Goal: Information Seeking & Learning: Find specific fact

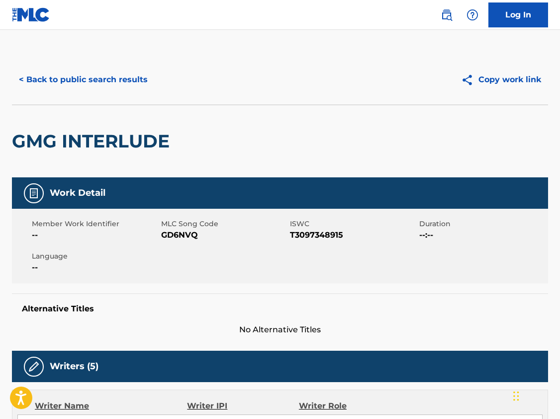
click at [104, 78] on button "< Back to public search results" at bounding box center [83, 79] width 143 height 25
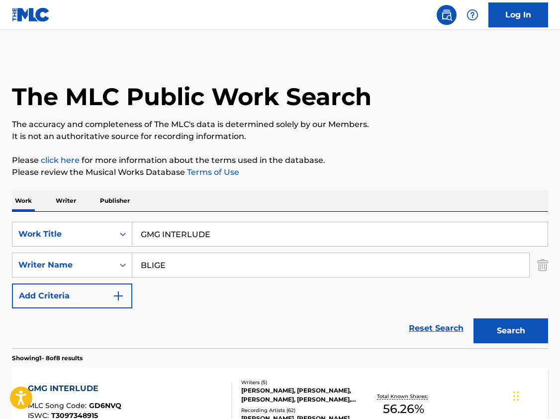
drag, startPoint x: 226, startPoint y: 233, endPoint x: -5, endPoint y: 208, distance: 233.4
click at [132, 222] on input "GMG INTERLUDE" at bounding box center [340, 234] width 416 height 24
type input "shake down"
click at [506, 328] on button "Search" at bounding box center [511, 330] width 75 height 25
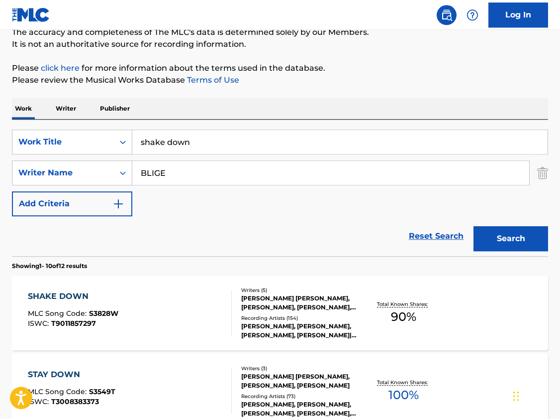
scroll to position [102, 0]
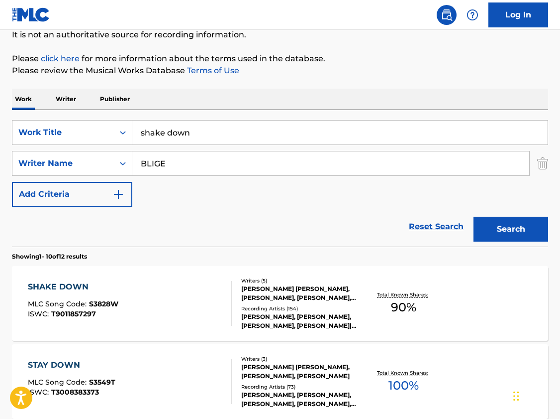
click at [72, 284] on div "SHAKE DOWN" at bounding box center [73, 287] width 91 height 12
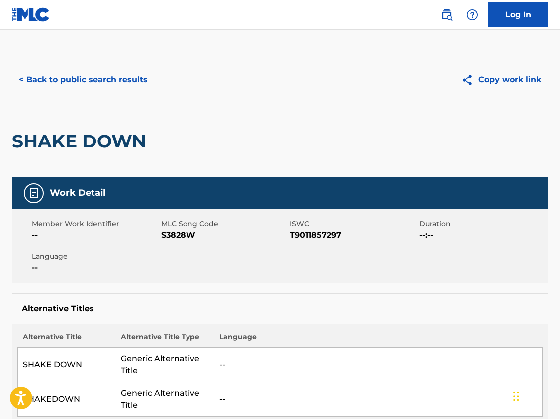
click at [175, 234] on span "S3828W" at bounding box center [224, 235] width 127 height 12
copy span "S3828W"
click at [315, 234] on span "T9011857297" at bounding box center [353, 235] width 127 height 12
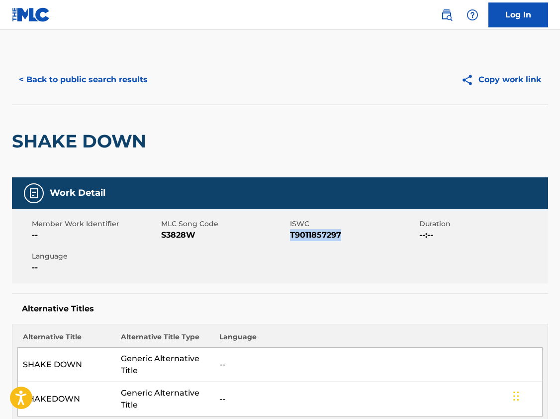
copy span "T9011857297"
click at [329, 151] on div "SHAKE DOWN" at bounding box center [280, 141] width 537 height 73
click at [84, 83] on button "< Back to public search results" at bounding box center [83, 79] width 143 height 25
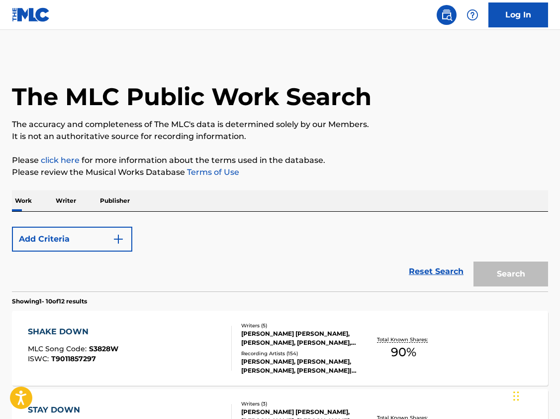
scroll to position [102, 0]
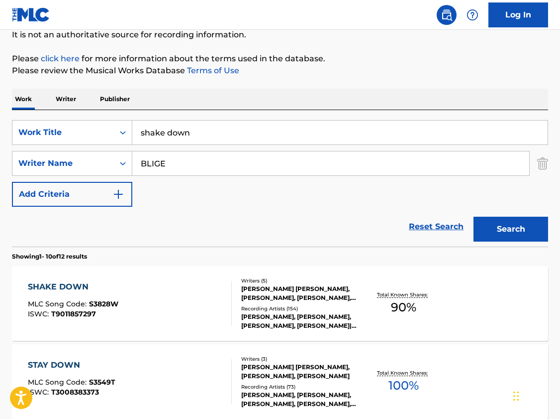
drag, startPoint x: 193, startPoint y: 132, endPoint x: 4, endPoint y: 88, distance: 193.4
click at [132, 120] on input "shake down" at bounding box center [340, 132] width 416 height 24
type input "come to me (peace)"
click at [474, 217] on button "Search" at bounding box center [511, 229] width 75 height 25
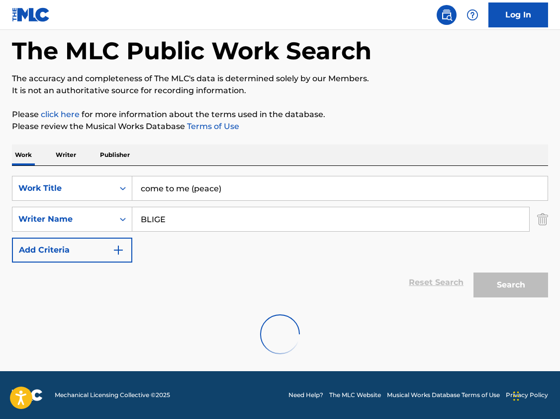
click at [263, 189] on input "come to me (peace)" at bounding box center [340, 188] width 416 height 24
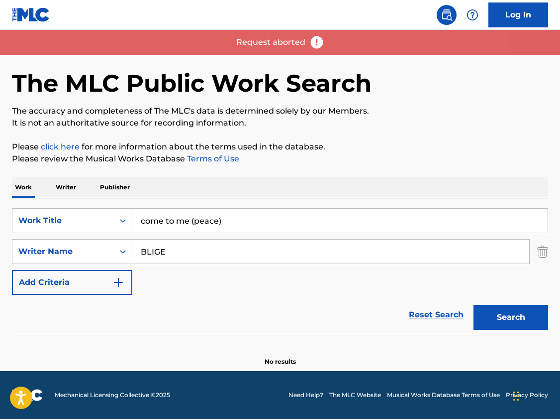
scroll to position [13, 0]
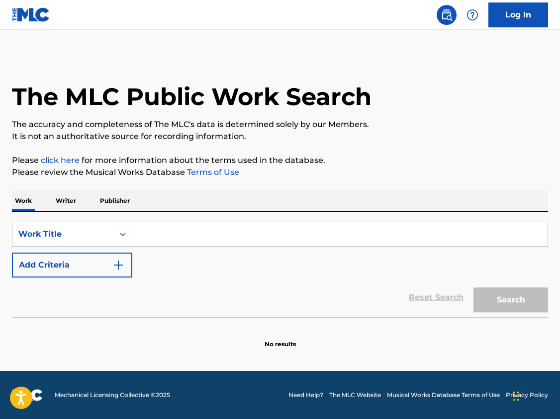
click at [196, 230] on input "Search Form" at bounding box center [340, 234] width 416 height 24
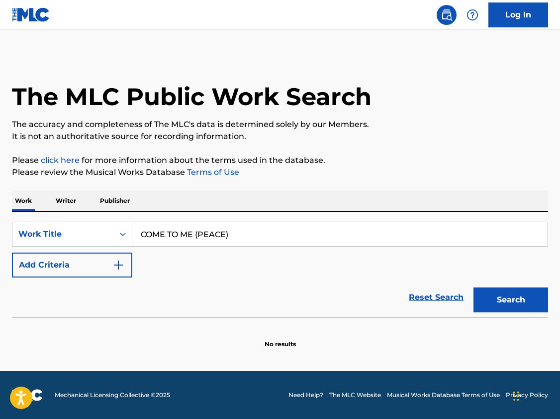
type input "COME TO ME (PEACE)"
click at [114, 264] on img "Search Form" at bounding box center [118, 265] width 12 height 12
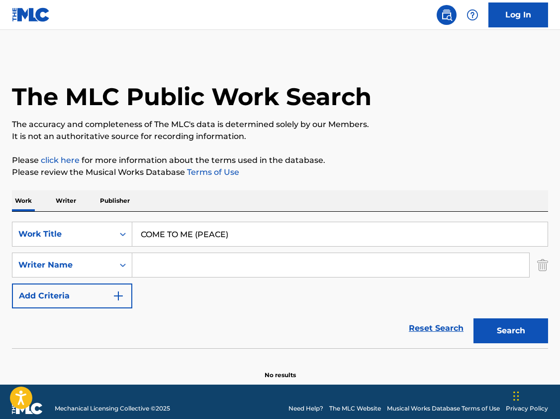
click at [188, 261] on input "Search Form" at bounding box center [330, 265] width 397 height 24
click at [507, 331] on button "Search" at bounding box center [511, 330] width 75 height 25
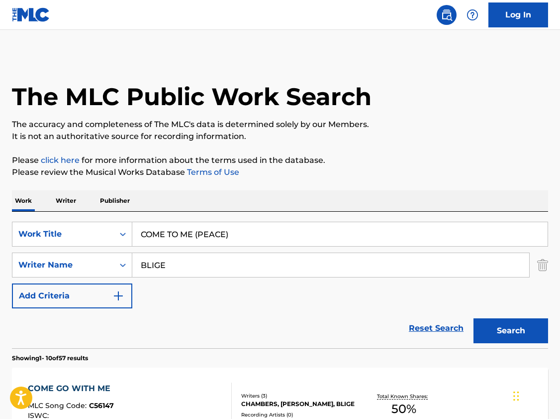
click at [314, 273] on input "BLIGE" at bounding box center [330, 265] width 397 height 24
drag, startPoint x: 110, startPoint y: 263, endPoint x: 62, endPoint y: 262, distance: 47.8
click at [132, 262] on input "BLIGE" at bounding box center [330, 265] width 397 height 24
type input "n"
type input "[PERSON_NAME]"
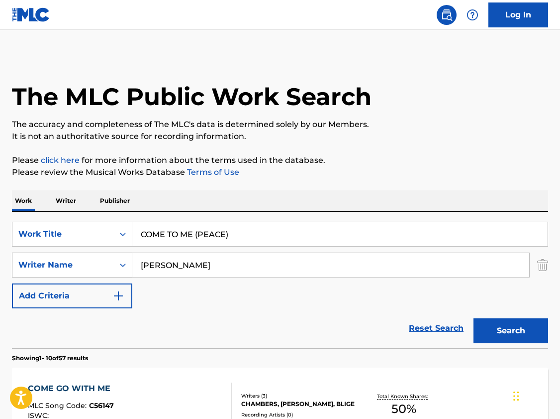
click at [474, 318] on button "Search" at bounding box center [511, 330] width 75 height 25
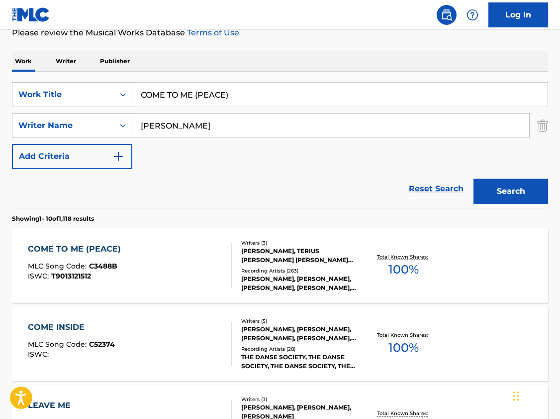
scroll to position [152, 0]
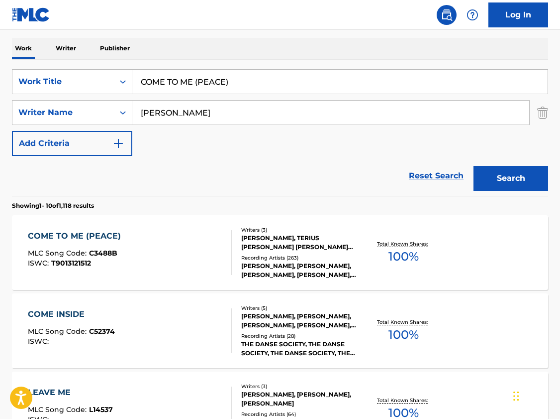
click at [97, 236] on div "COME TO ME (PEACE)" at bounding box center [77, 236] width 98 height 12
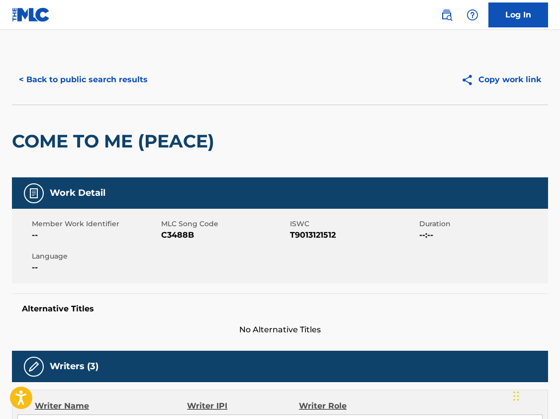
click at [116, 78] on button "< Back to public search results" at bounding box center [83, 79] width 143 height 25
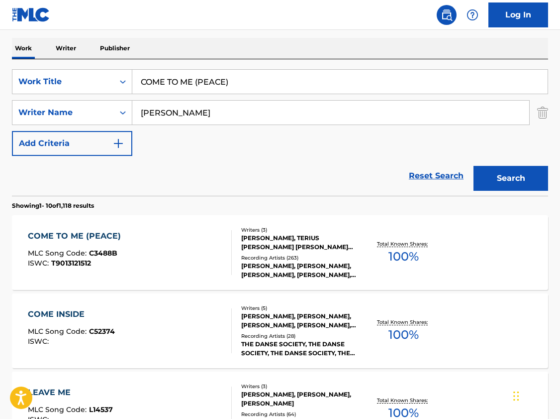
drag, startPoint x: 247, startPoint y: 81, endPoint x: 46, endPoint y: 61, distance: 202.1
click at [132, 70] on input "COME TO ME (PEACE)" at bounding box center [340, 82] width 416 height 24
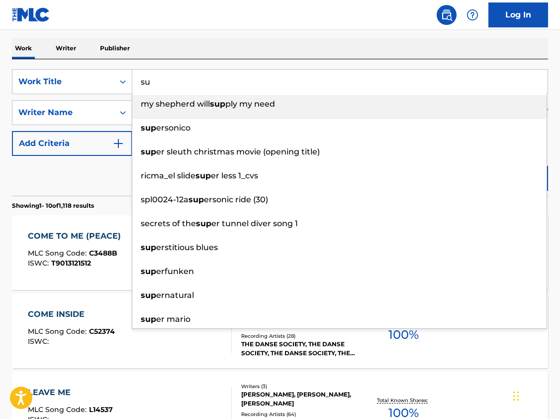
type input "s"
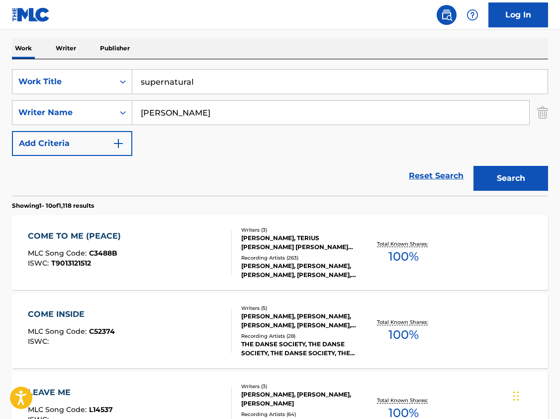
type input "supernatural"
drag, startPoint x: 169, startPoint y: 113, endPoint x: 108, endPoint y: 110, distance: 61.3
click at [132, 111] on input "[PERSON_NAME]" at bounding box center [330, 113] width 397 height 24
type input "BLIGE"
click at [474, 166] on button "Search" at bounding box center [511, 178] width 75 height 25
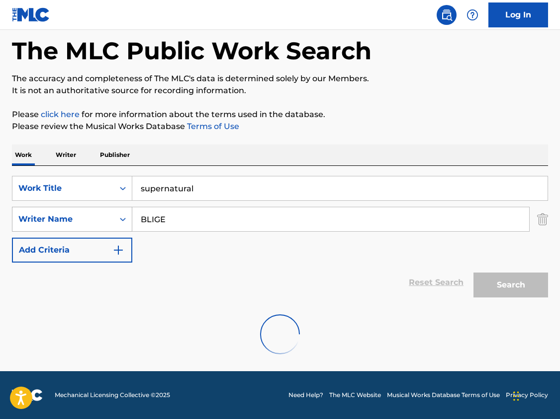
scroll to position [13, 0]
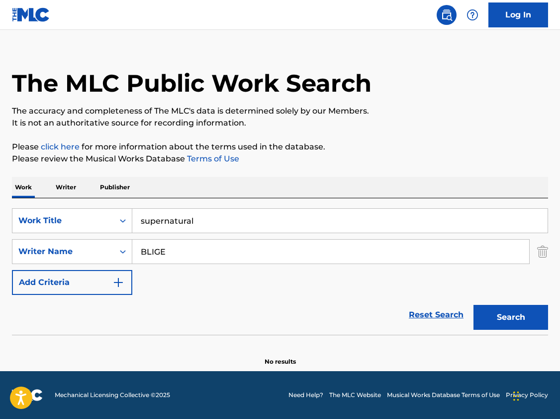
click at [503, 309] on button "Search" at bounding box center [511, 317] width 75 height 25
drag, startPoint x: 212, startPoint y: 220, endPoint x: 61, endPoint y: 205, distance: 151.5
click at [132, 210] on input "supernatural" at bounding box center [340, 221] width 416 height 24
type input "u"
click at [516, 323] on button "Search" at bounding box center [511, 317] width 75 height 25
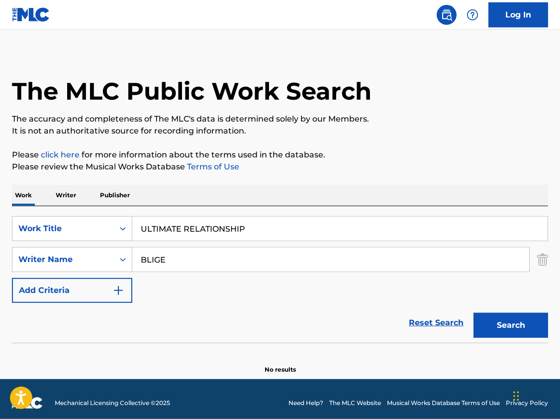
scroll to position [0, 0]
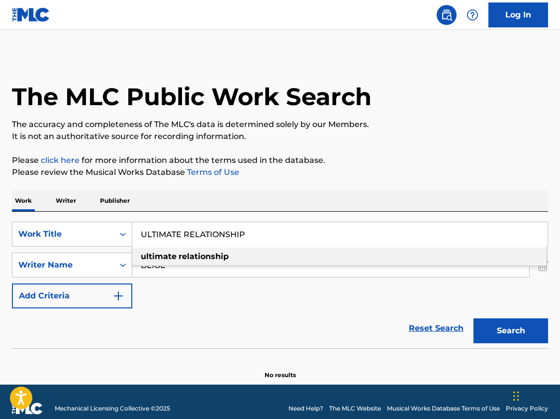
drag, startPoint x: 273, startPoint y: 236, endPoint x: -34, endPoint y: 224, distance: 306.8
click at [132, 224] on input "ULTIMATE RELATIONSHIP" at bounding box center [340, 234] width 416 height 24
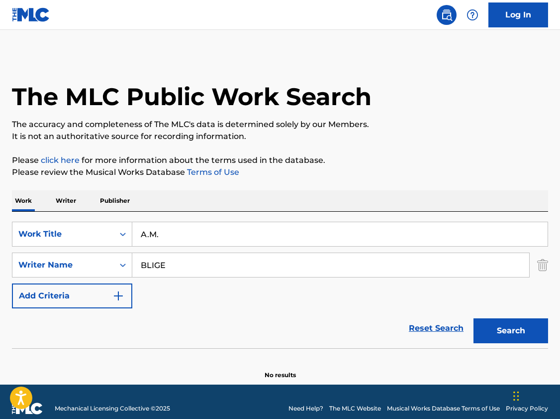
click at [474, 318] on button "Search" at bounding box center [511, 330] width 75 height 25
drag, startPoint x: 178, startPoint y: 237, endPoint x: 38, endPoint y: 232, distance: 139.9
click at [132, 232] on input "A.M." at bounding box center [340, 234] width 416 height 24
click at [474, 318] on button "Search" at bounding box center [511, 330] width 75 height 25
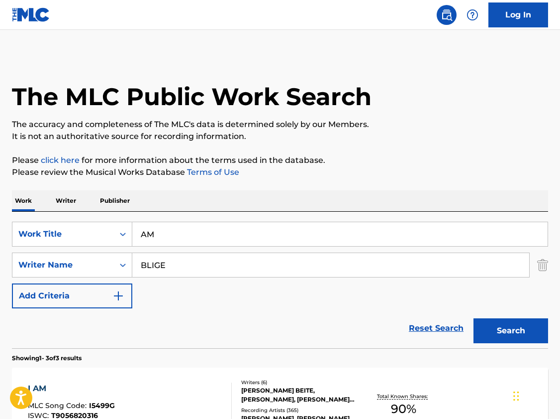
drag, startPoint x: 148, startPoint y: 233, endPoint x: 95, endPoint y: 230, distance: 53.8
click at [132, 232] on input "AM" at bounding box center [340, 234] width 416 height 24
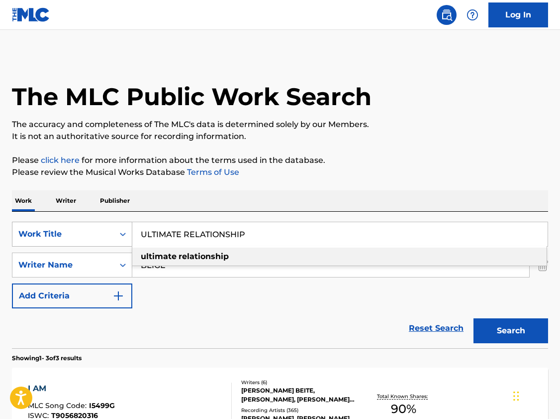
type input "ULTIMATE RELATIONSHIP"
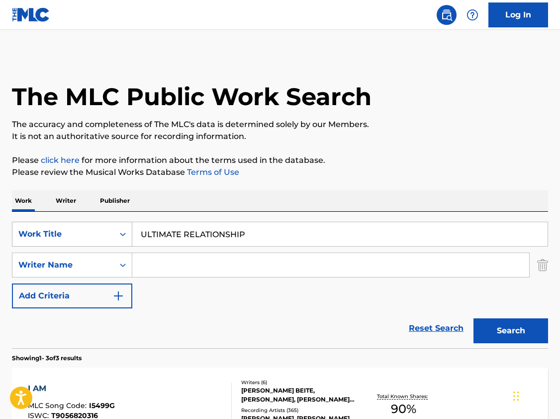
click at [474, 318] on button "Search" at bounding box center [511, 330] width 75 height 25
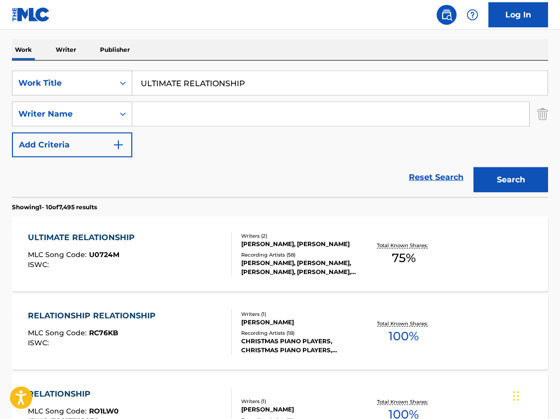
scroll to position [152, 0]
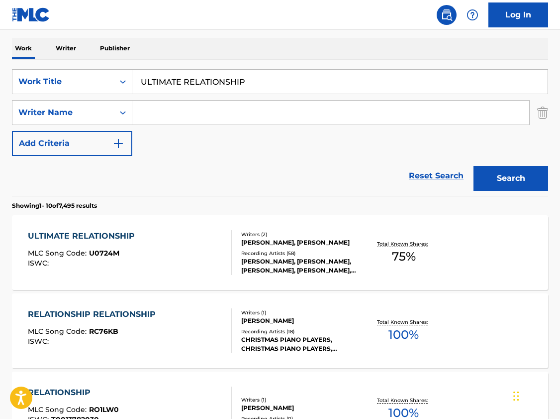
click at [108, 232] on div "ULTIMATE RELATIONSHIP" at bounding box center [84, 236] width 112 height 12
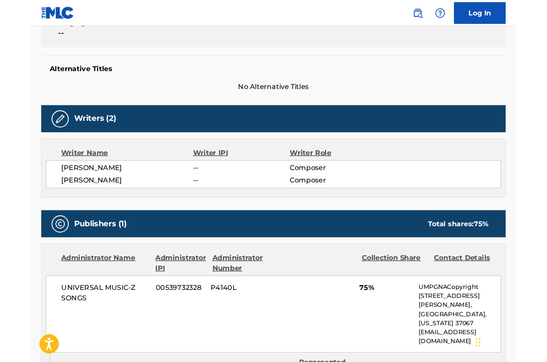
scroll to position [203, 0]
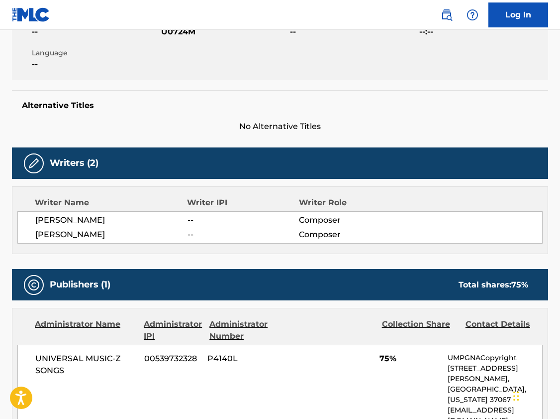
click at [395, 122] on span "No Alternative Titles" at bounding box center [280, 126] width 537 height 12
click at [376, 197] on div "Writer Role" at bounding box center [350, 203] width 102 height 12
